Goal: Task Accomplishment & Management: Complete application form

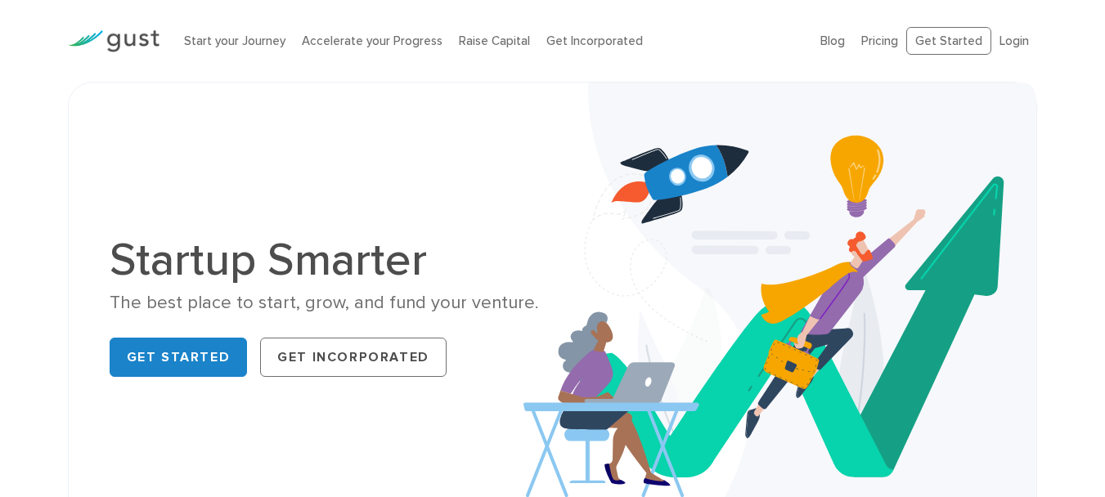
click at [937, 39] on link "Get Started" at bounding box center [948, 41] width 85 height 29
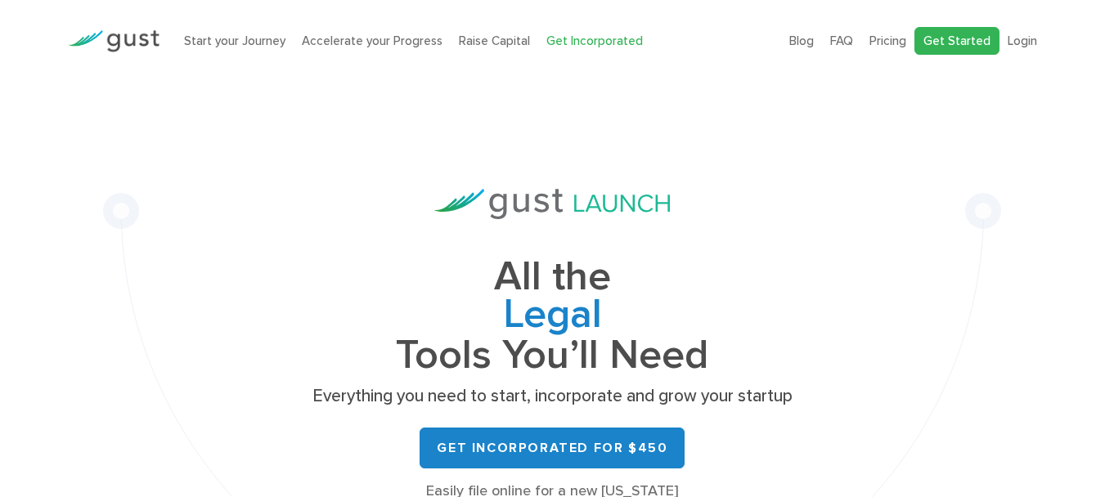
click at [954, 45] on link "Get Started" at bounding box center [957, 41] width 85 height 29
